Goal: Ask a question

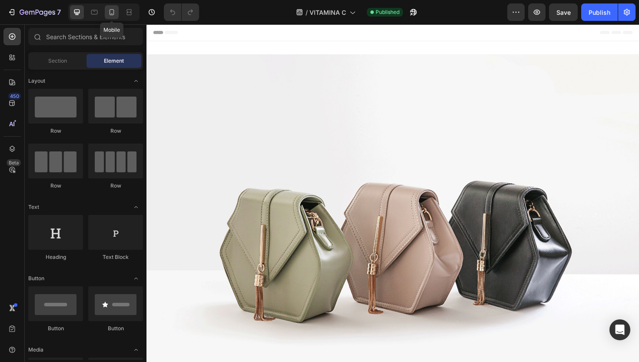
click at [109, 9] on icon at bounding box center [111, 12] width 9 height 9
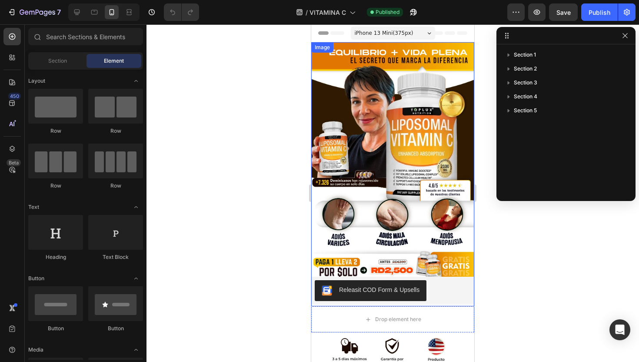
click at [342, 158] on img at bounding box center [392, 174] width 163 height 264
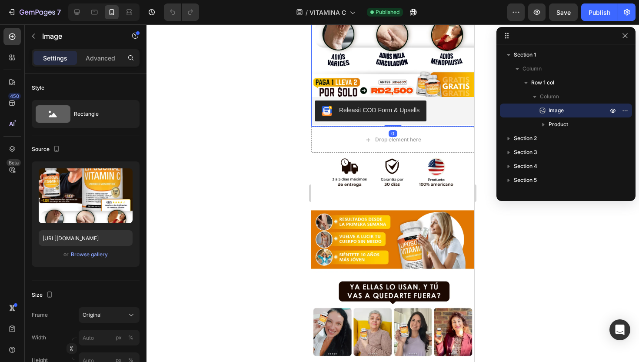
scroll to position [202, 0]
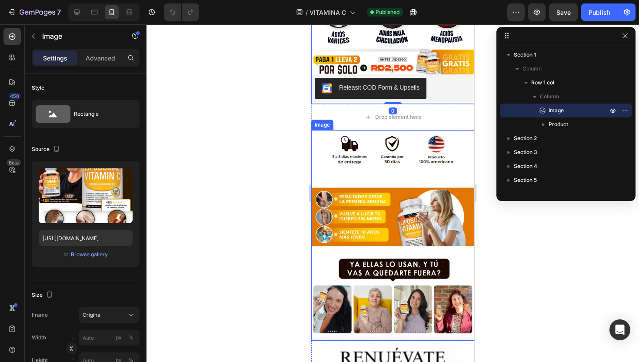
click at [352, 198] on img at bounding box center [392, 235] width 163 height 210
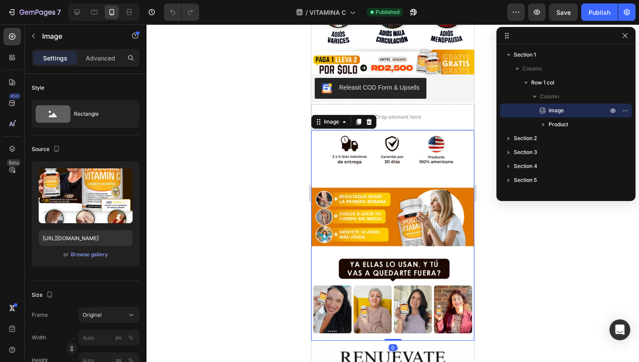
scroll to position [65, 0]
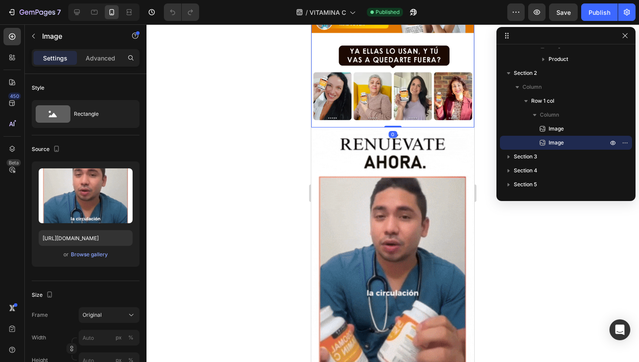
click at [352, 198] on img at bounding box center [392, 252] width 163 height 251
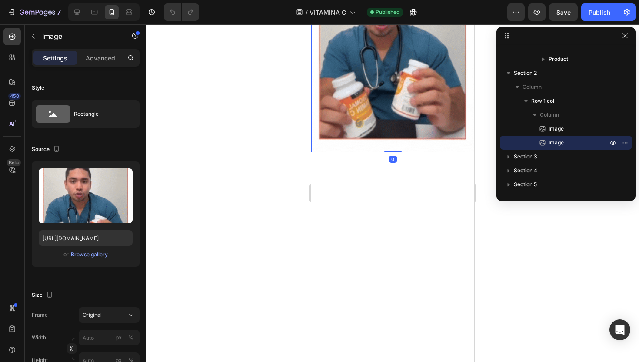
scroll to position [643, 0]
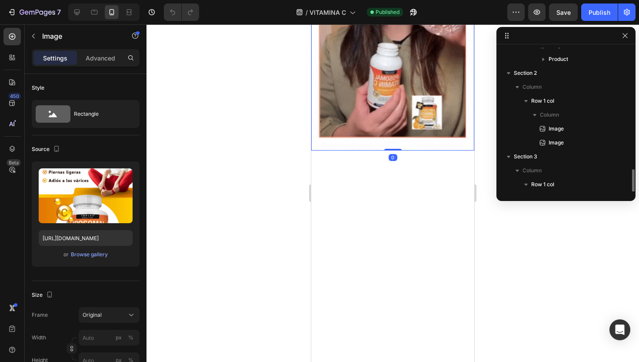
click at [352, 149] on img at bounding box center [392, 149] width 163 height 0
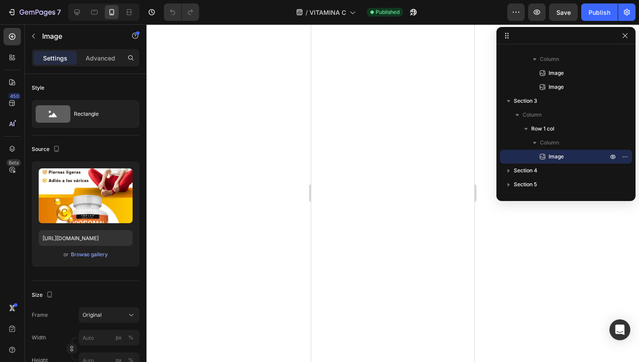
scroll to position [1425, 0]
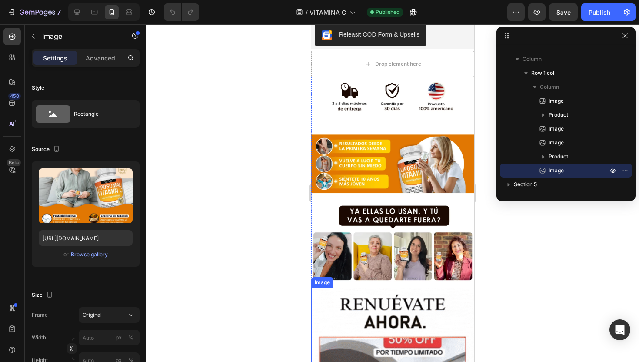
scroll to position [287, 0]
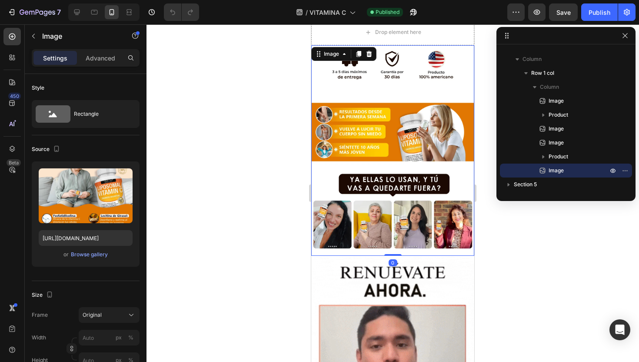
click at [376, 160] on img at bounding box center [392, 150] width 163 height 210
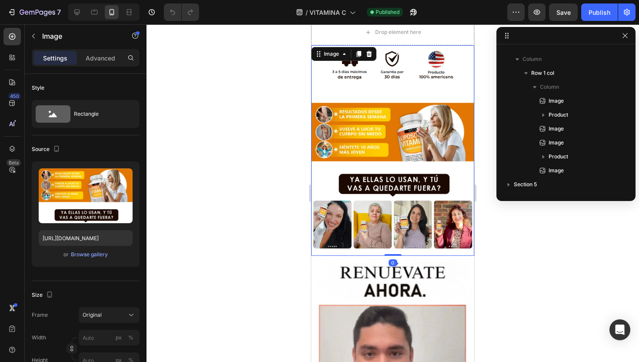
scroll to position [81, 0]
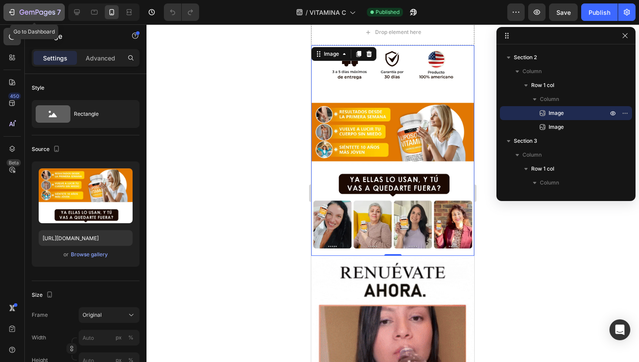
click at [28, 8] on div "7" at bounding box center [40, 12] width 41 height 10
